Goal: Obtain resource: Obtain resource

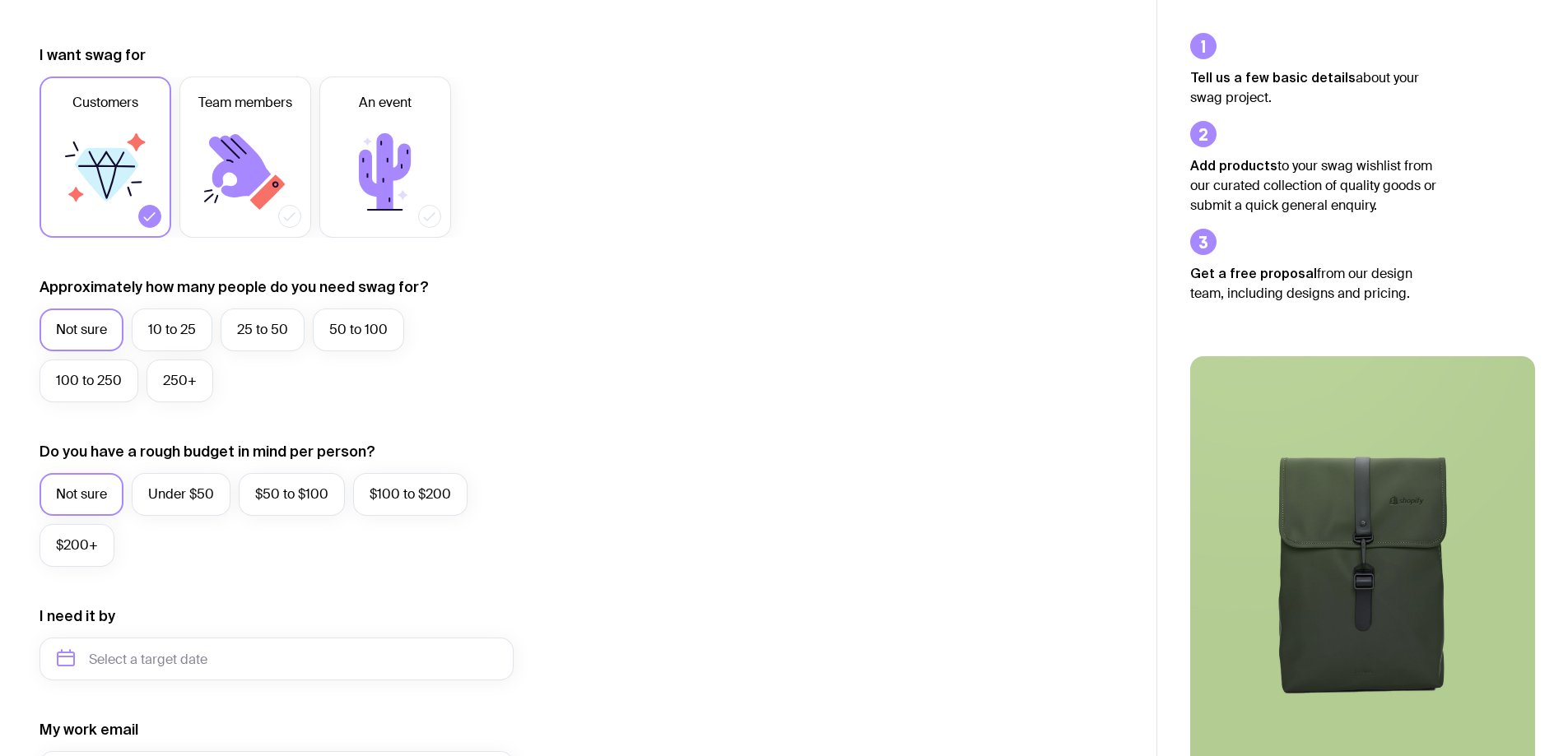
scroll to position [247, 0]
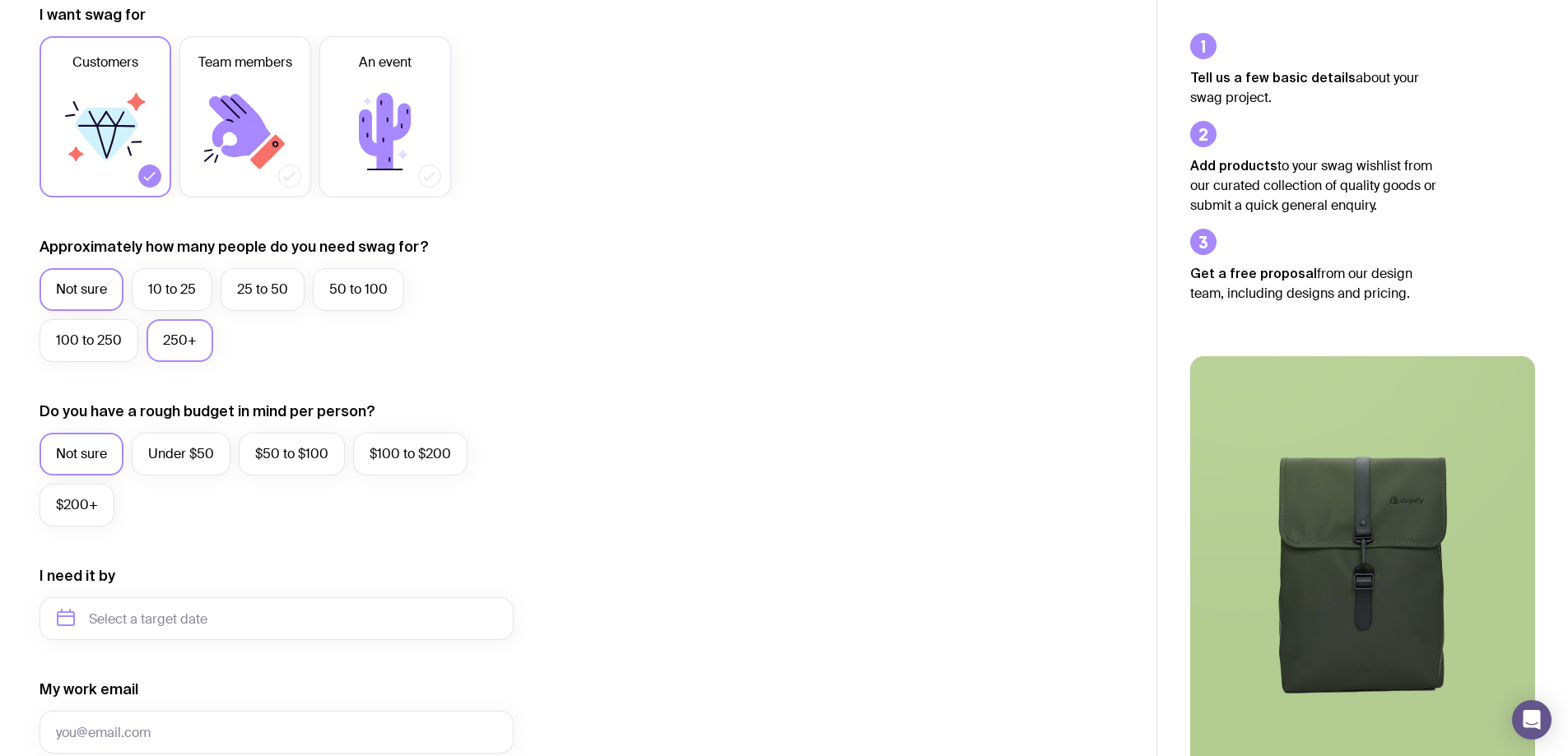
click at [168, 338] on label "250+" at bounding box center [179, 340] width 66 height 43
click at [0, 0] on input "250+" at bounding box center [0, 0] width 0 height 0
click at [194, 450] on label "Under $50" at bounding box center [181, 453] width 99 height 43
click at [0, 0] on input "Under $50" at bounding box center [0, 0] width 0 height 0
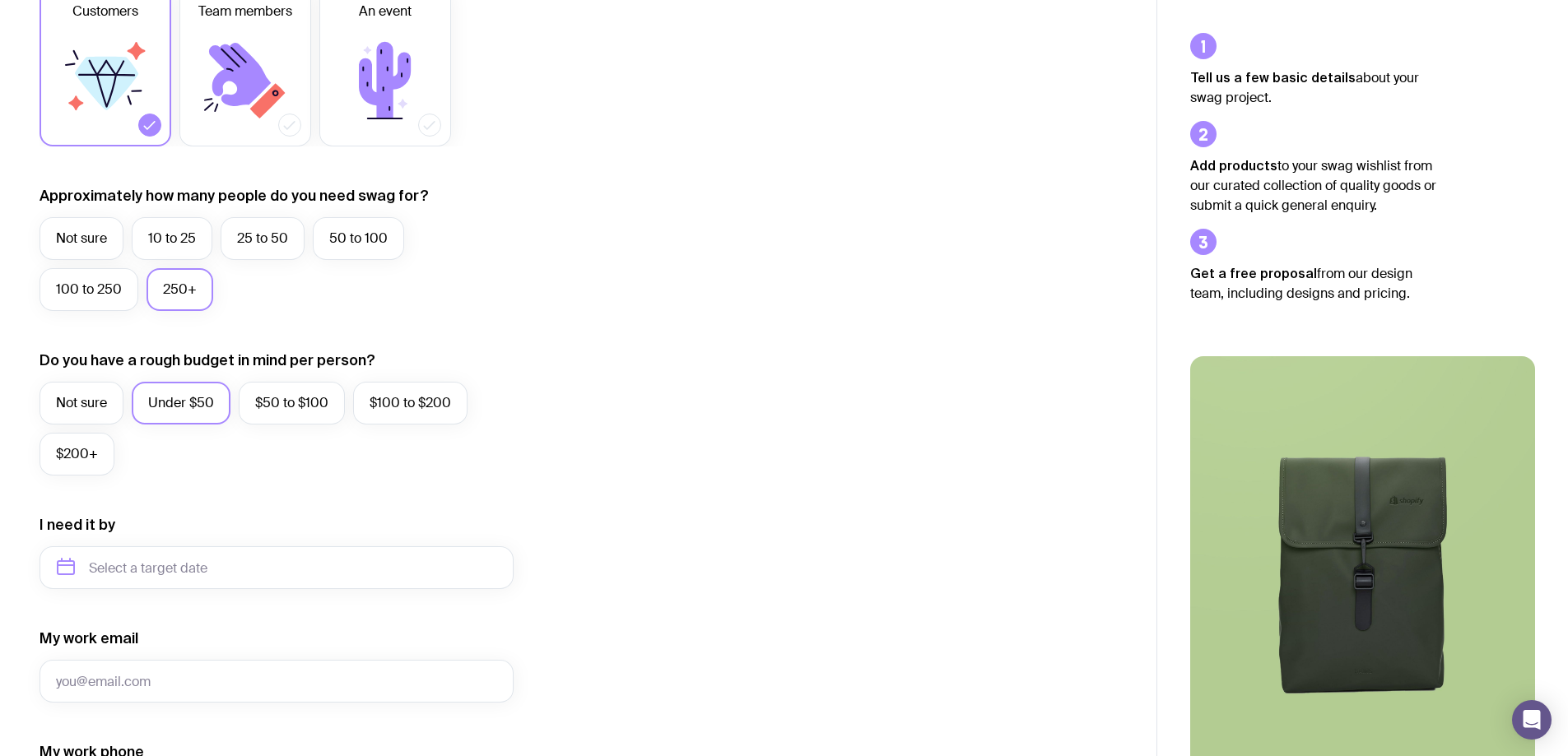
scroll to position [493, 0]
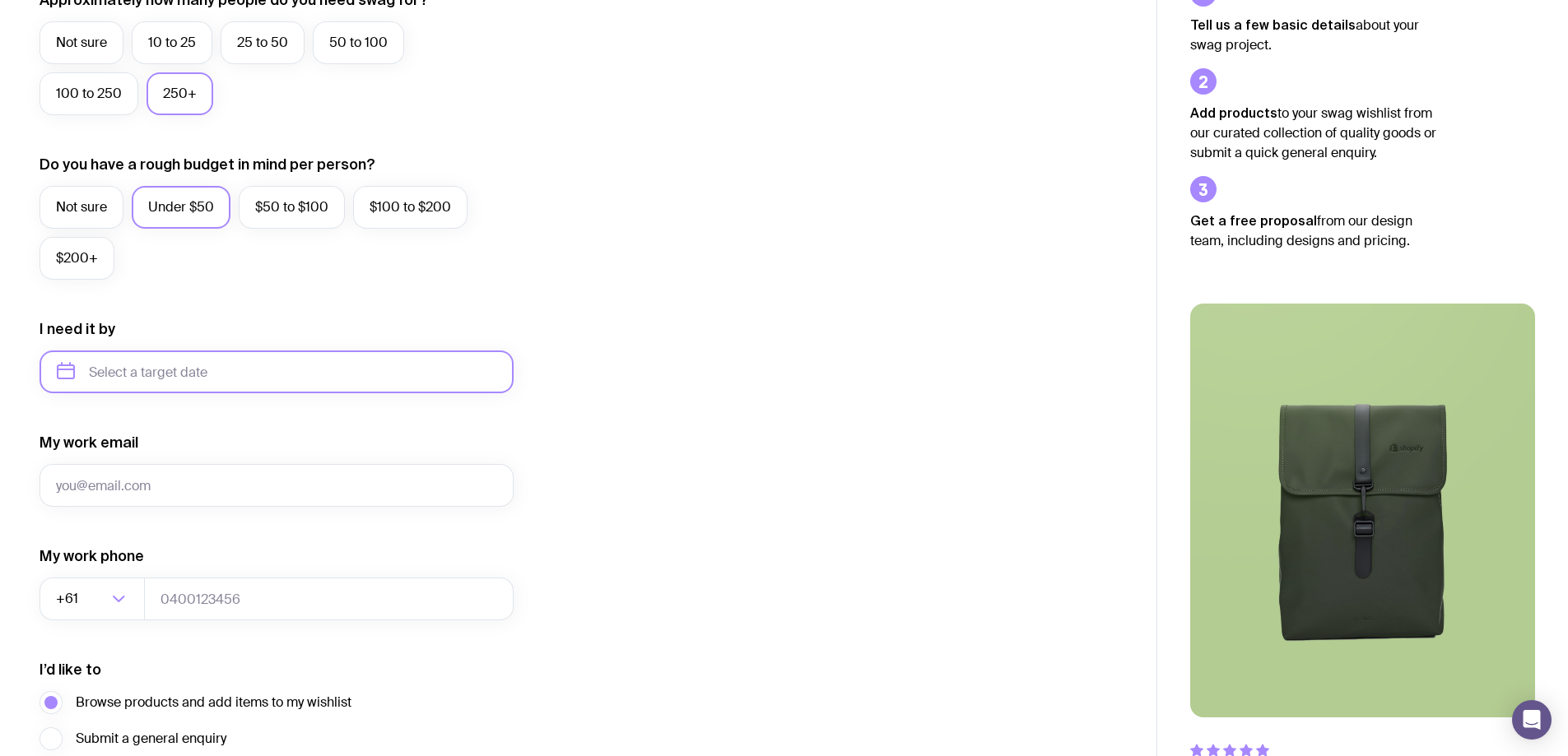
click at [177, 370] on input "text" at bounding box center [276, 371] width 474 height 43
click at [157, 573] on button "Nov" at bounding box center [144, 574] width 60 height 33
type input "[DATE]"
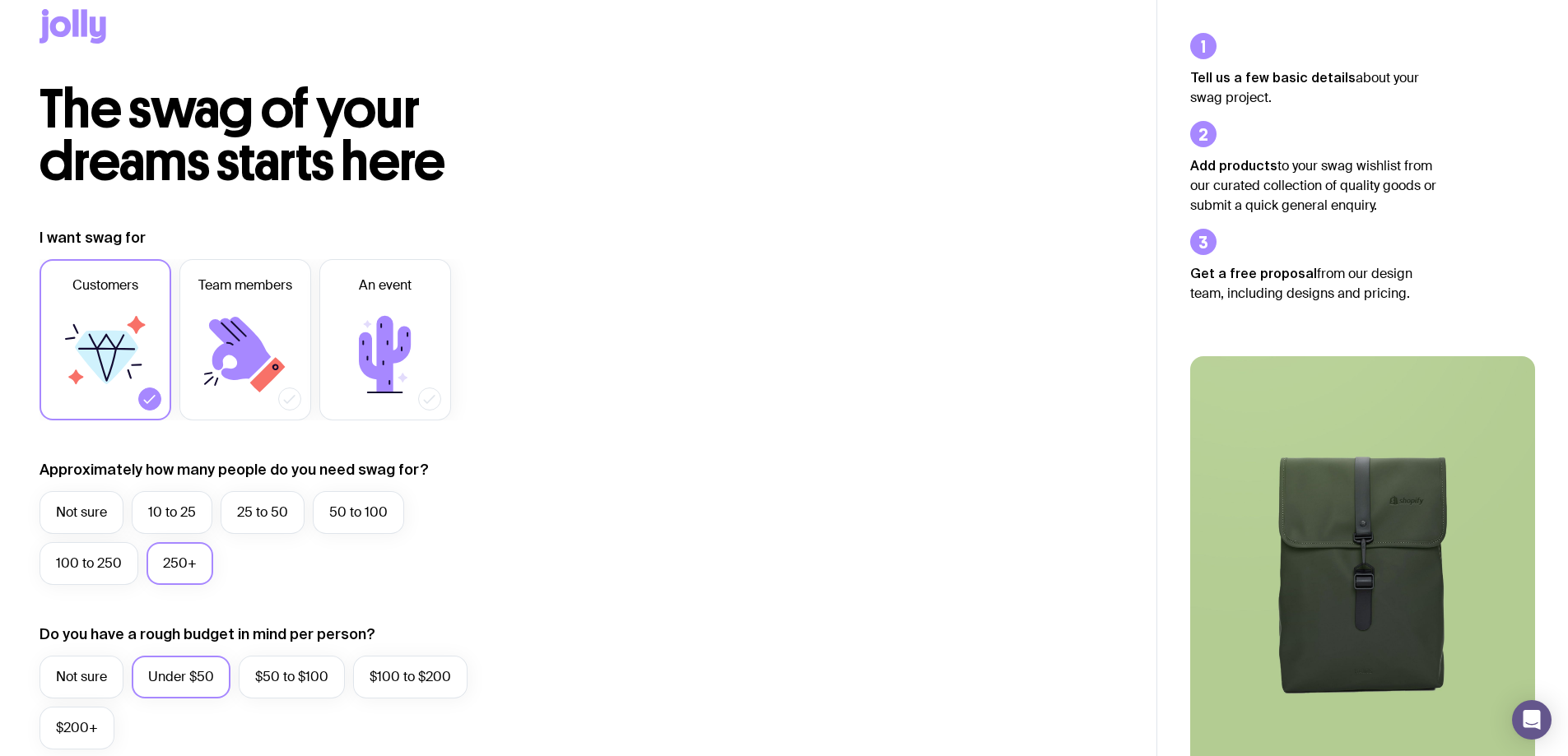
scroll to position [0, 0]
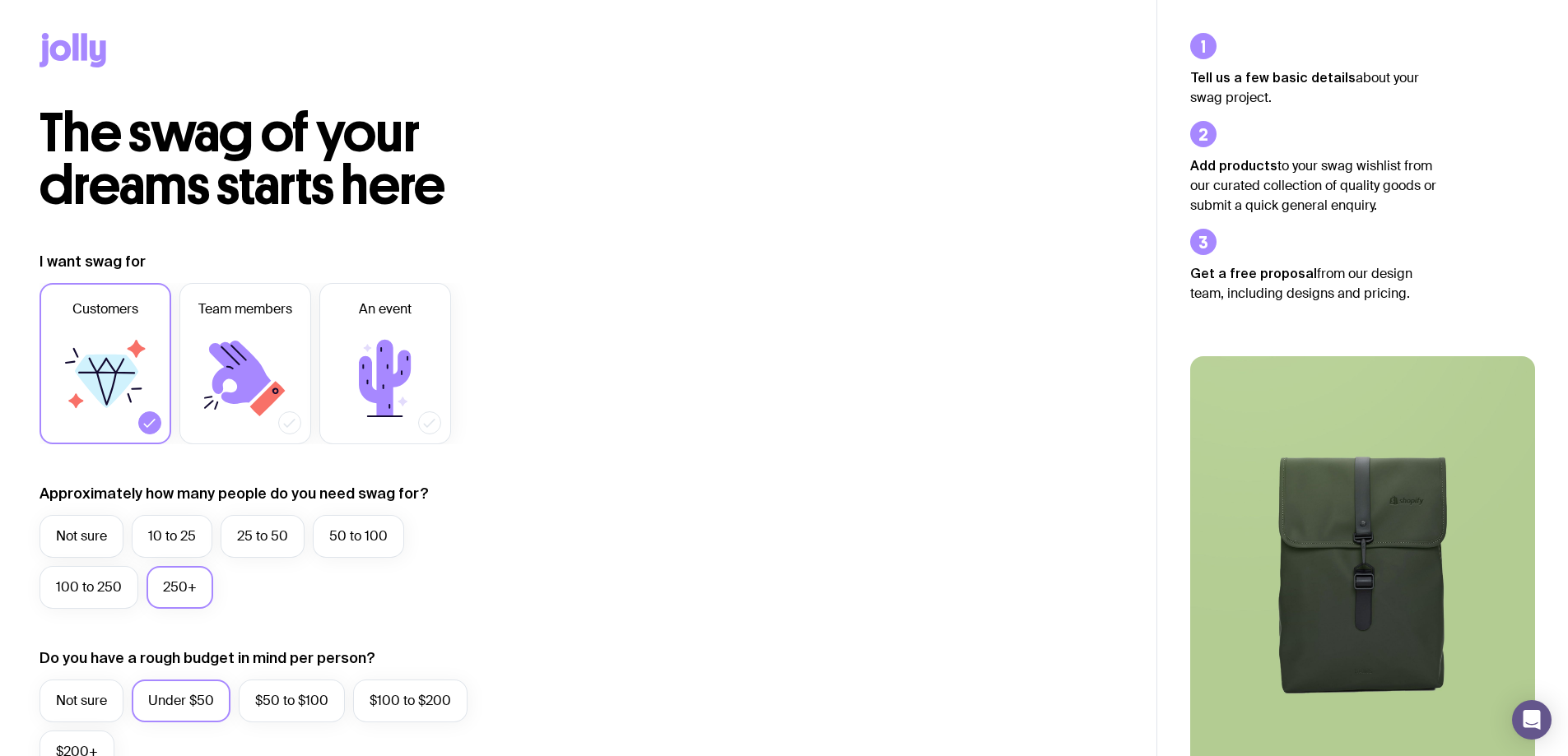
click at [86, 48] on icon at bounding box center [84, 46] width 6 height 28
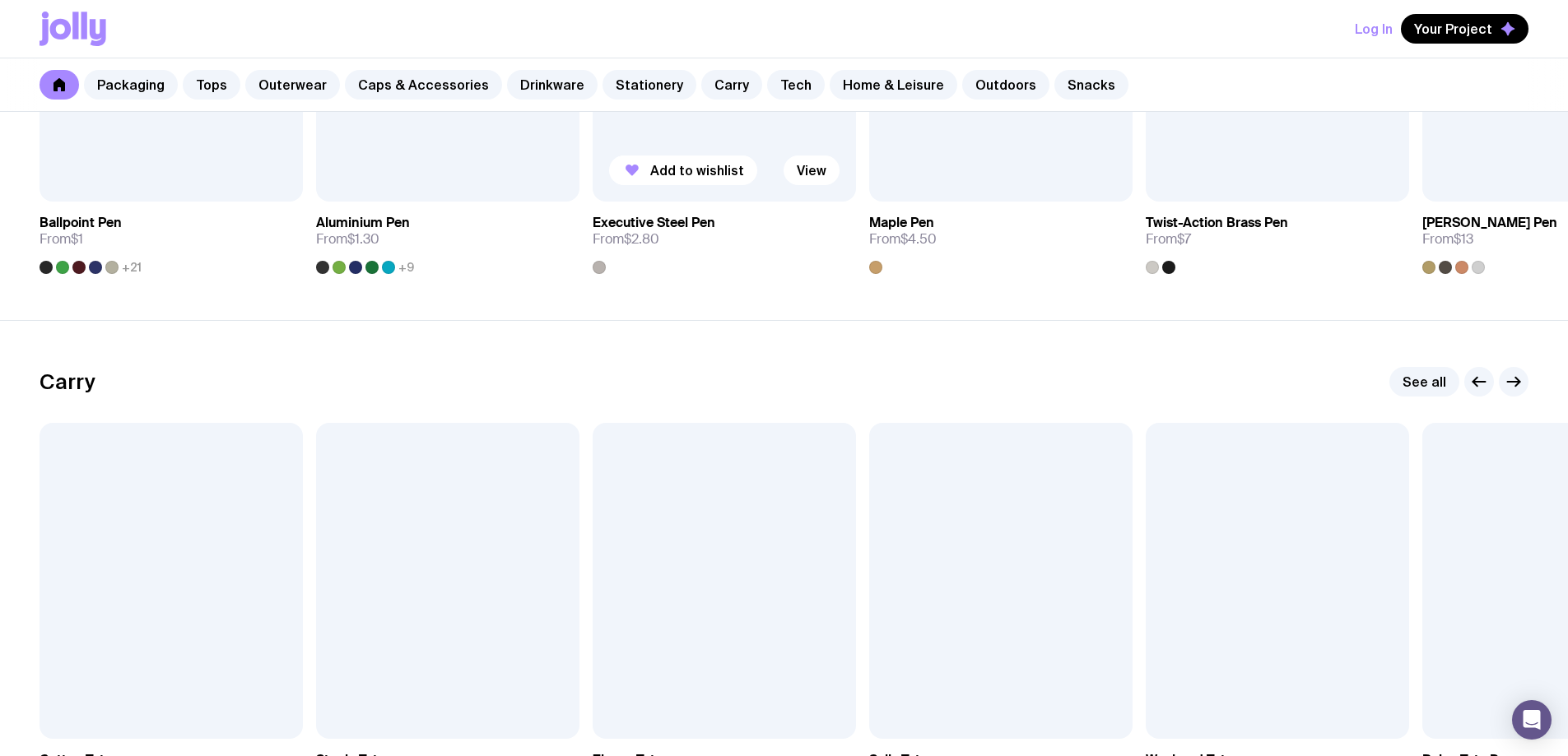
scroll to position [3455, 0]
